Goal: Task Accomplishment & Management: Manage account settings

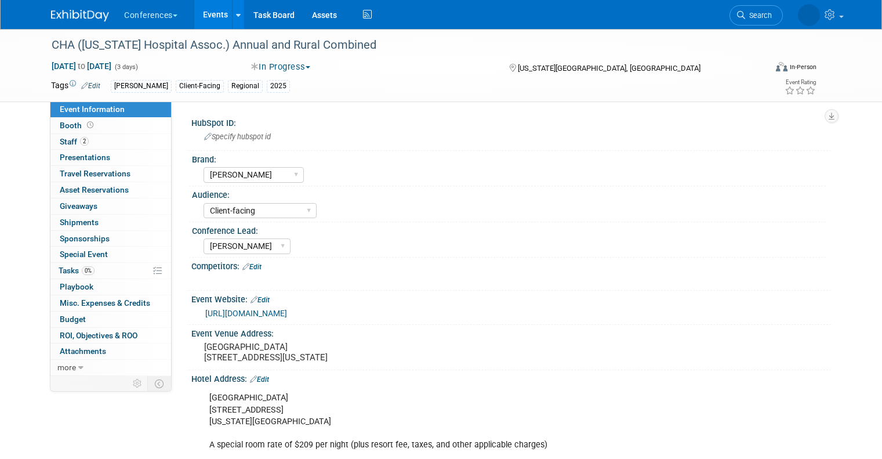
select select "[PERSON_NAME]"
select select "Client-facing"
select select "[PERSON_NAME]"
click at [286, 176] on select "Aya Bespoke Corporate Dawson DocCafe Education Government Services Locums Nursi…" at bounding box center [254, 175] width 100 height 16
click at [730, 21] on link "Search" at bounding box center [702, 15] width 53 height 20
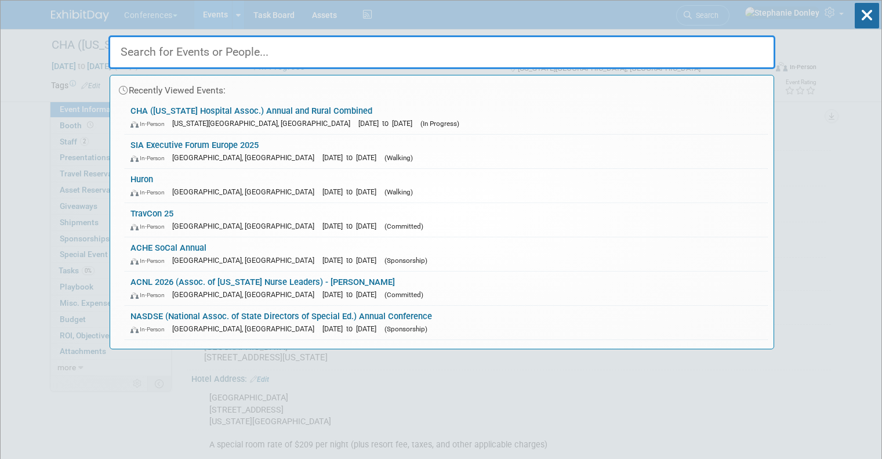
click at [496, 59] on input "text" at bounding box center [441, 52] width 667 height 34
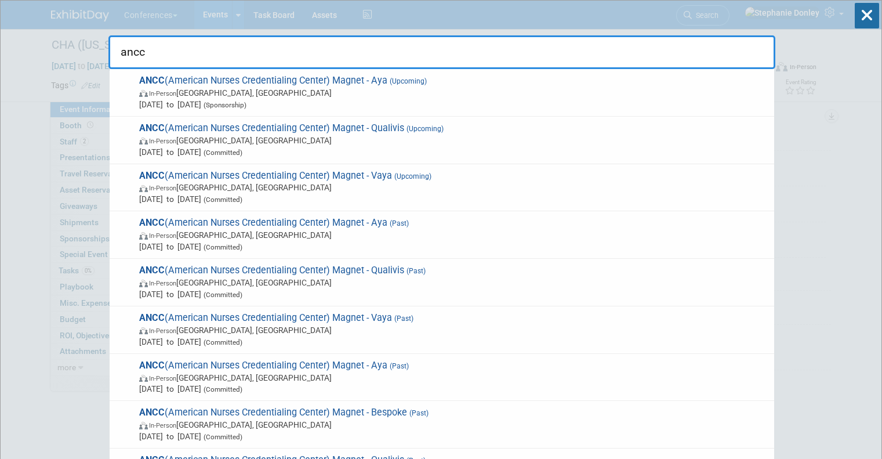
type input "ancc"
click at [690, 10] on div "ancc ANCC (American Nurses Credentialing Center) Magnet - Aya (Upcoming) In-Per…" at bounding box center [441, 35] width 667 height 68
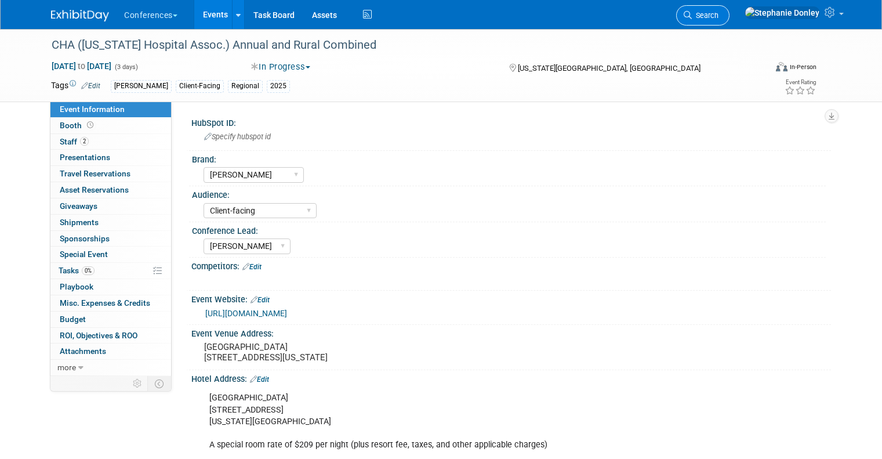
click at [719, 17] on span "Search" at bounding box center [705, 15] width 27 height 9
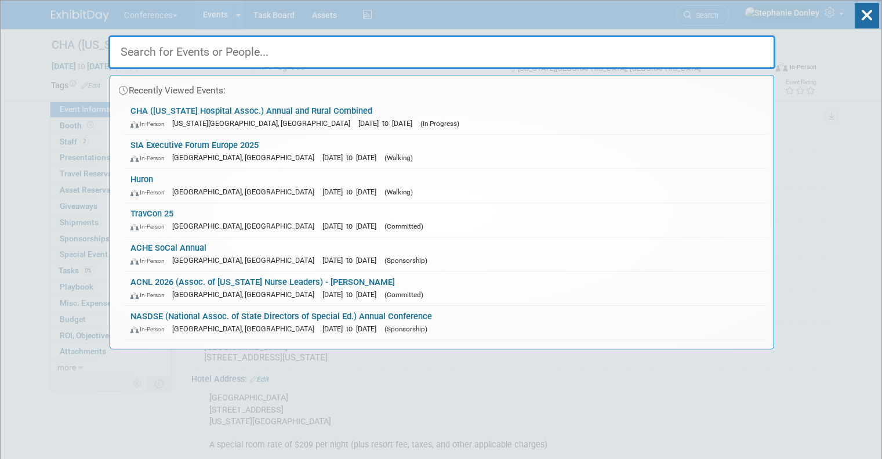
click at [314, 57] on input "text" at bounding box center [441, 52] width 667 height 34
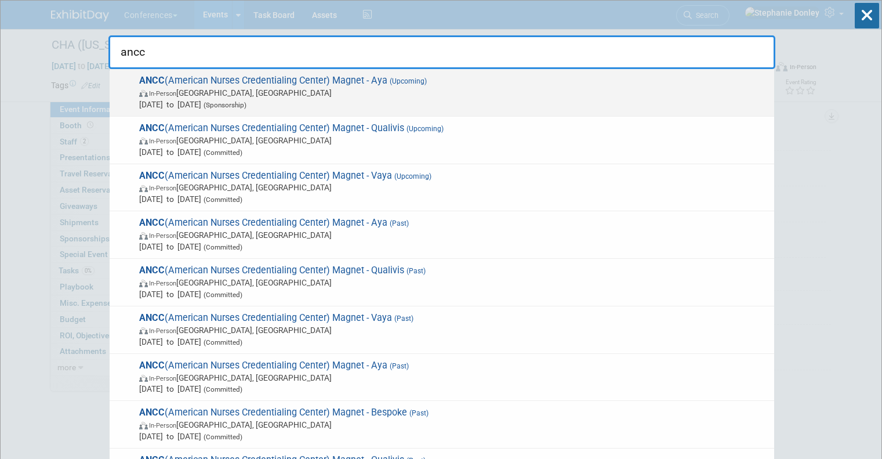
type input "ancc"
click at [221, 95] on span "In-Person Atlanta, GA" at bounding box center [453, 93] width 629 height 12
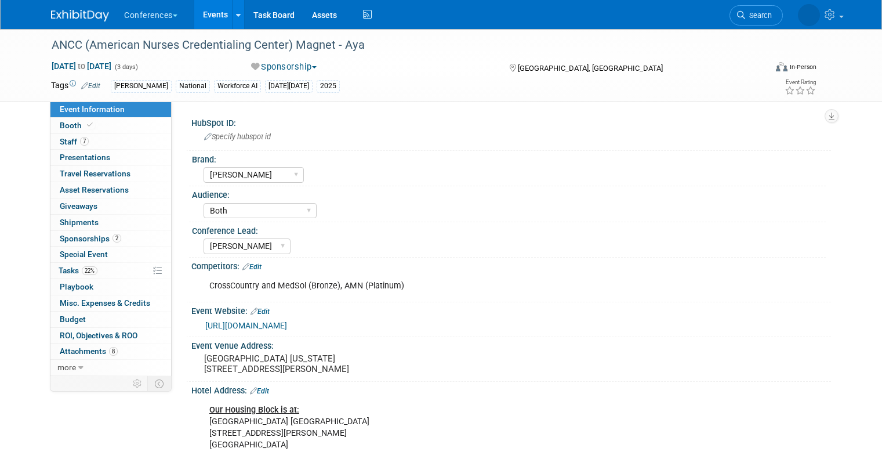
select select "[PERSON_NAME]"
select select "Both"
select select "[PERSON_NAME]"
click at [128, 141] on link "7 Staff 7" at bounding box center [110, 142] width 121 height 16
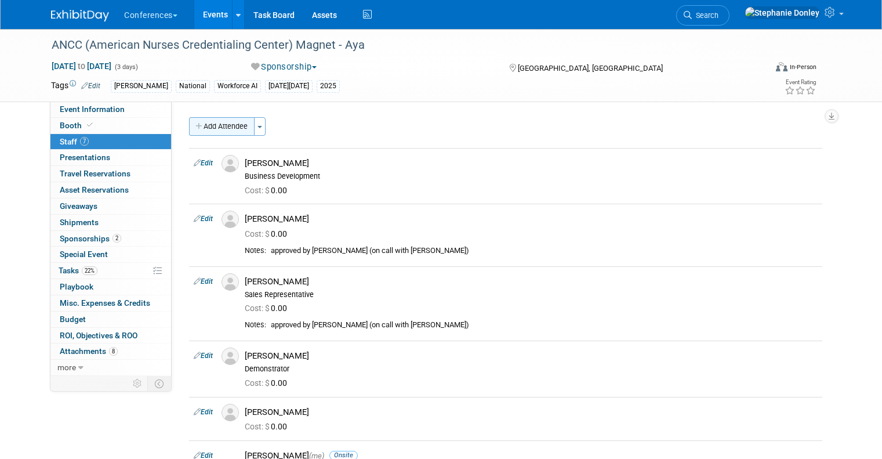
click at [216, 127] on button "Add Attendee" at bounding box center [222, 126] width 66 height 19
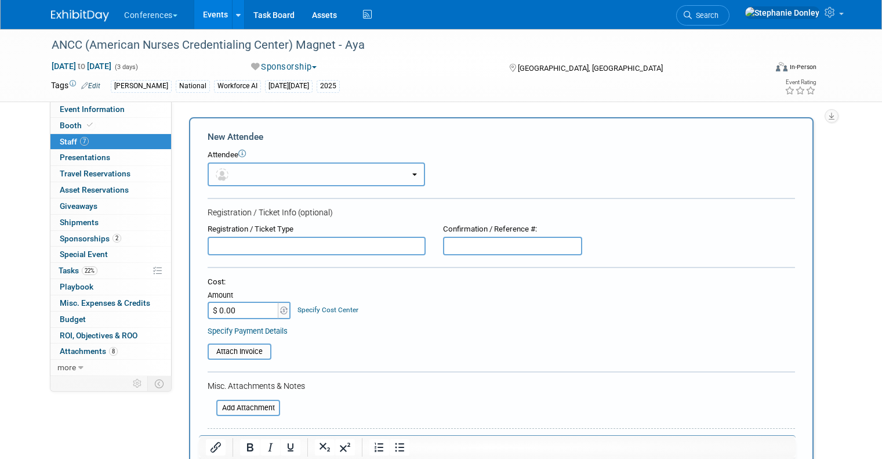
click at [314, 173] on button "button" at bounding box center [316, 174] width 217 height 24
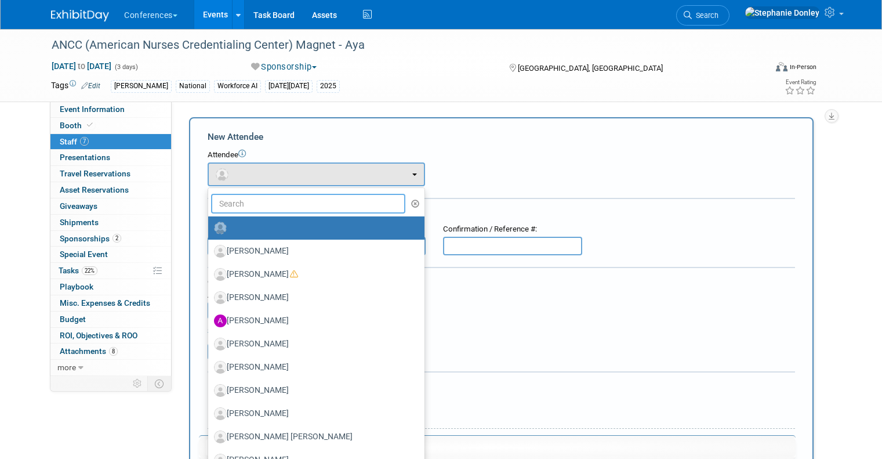
click at [275, 202] on input "text" at bounding box center [308, 204] width 194 height 20
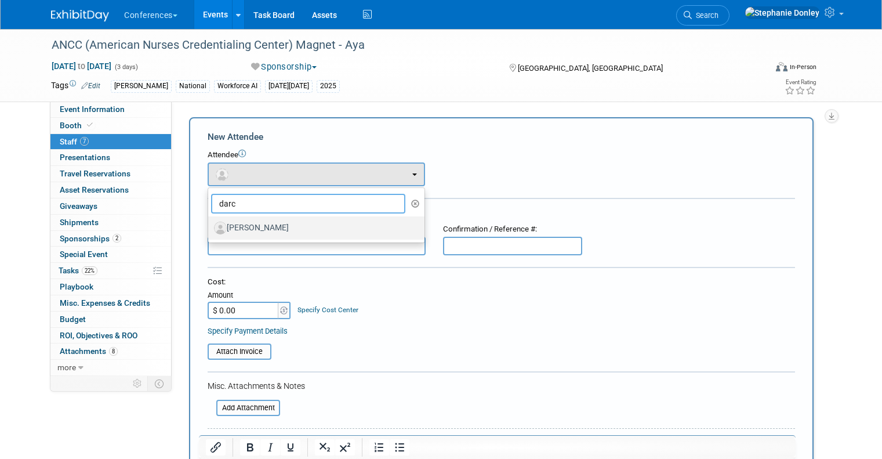
type input "darc"
click at [249, 224] on label "[PERSON_NAME]" at bounding box center [313, 228] width 199 height 19
click at [210, 224] on input "[PERSON_NAME]" at bounding box center [206, 227] width 8 height 8
select select "ccf5f93a-16b4-440a-ad45-0675bfada12e"
select select "1"
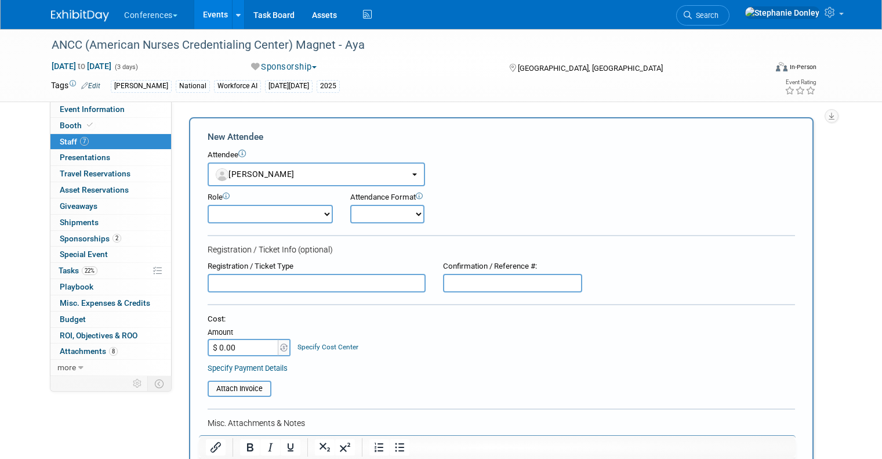
click at [360, 210] on select "Onsite Remote" at bounding box center [387, 214] width 74 height 19
select select "1"
click at [350, 205] on select "Onsite Remote" at bounding box center [387, 214] width 74 height 19
click at [320, 214] on select "Account Management Business Development Demonstrator Events Host Marketing Plan…" at bounding box center [270, 214] width 125 height 19
select select "400"
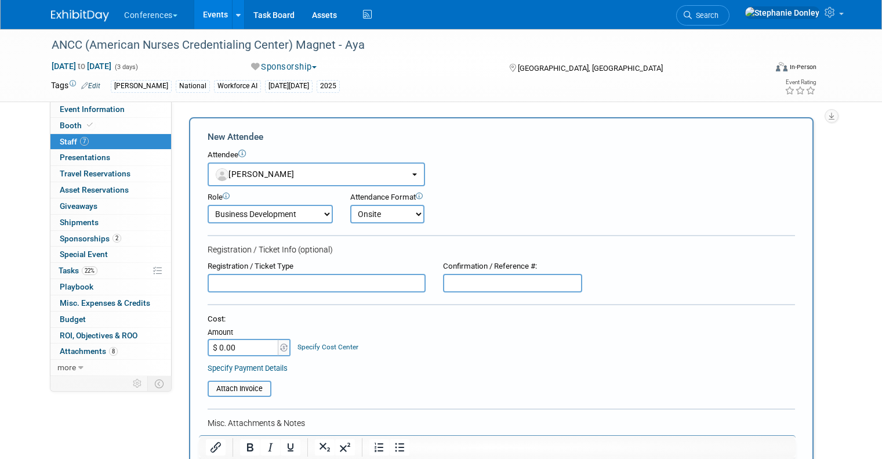
click at [208, 205] on select "Account Management Business Development Demonstrator Events Host Marketing Plan…" at bounding box center [270, 214] width 125 height 19
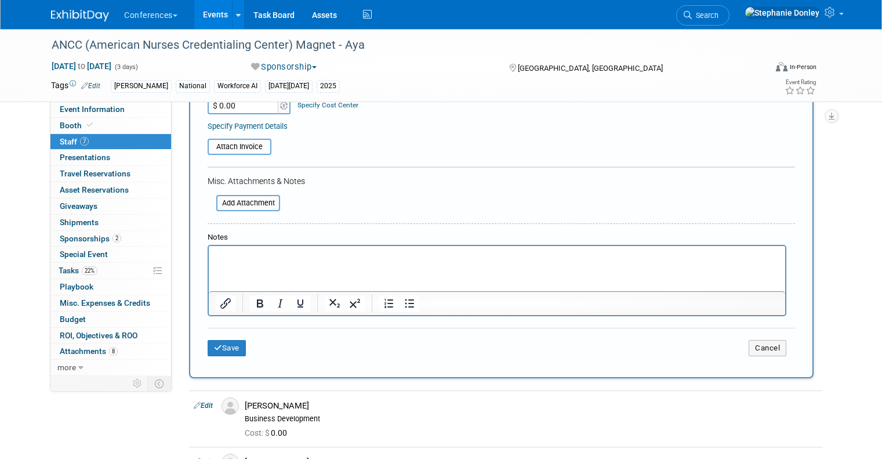
scroll to position [264, 0]
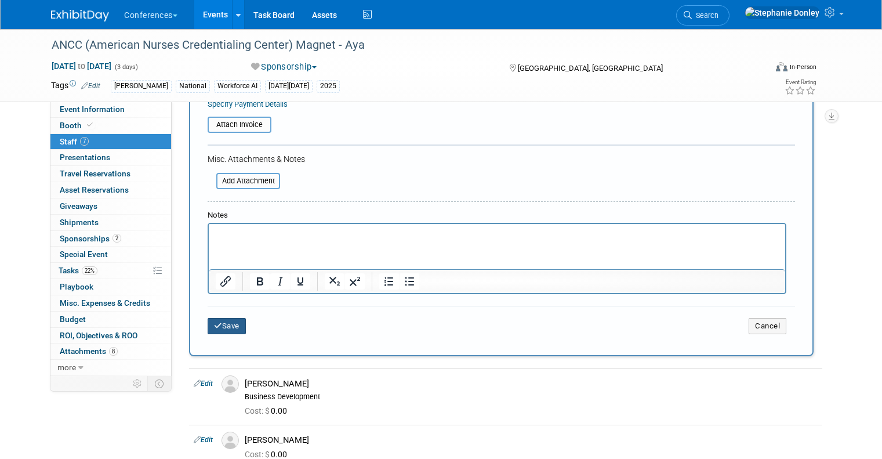
click at [215, 328] on button "Save" at bounding box center [227, 326] width 38 height 16
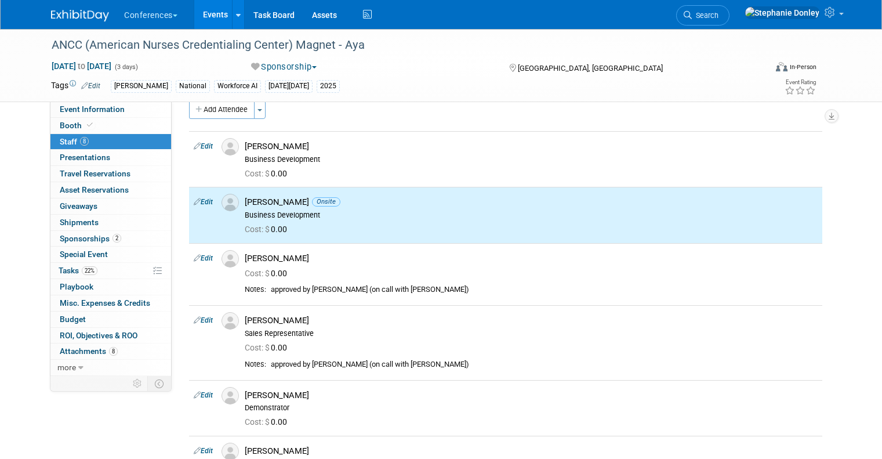
scroll to position [0, 0]
